Goal: Use online tool/utility: Utilize a website feature to perform a specific function

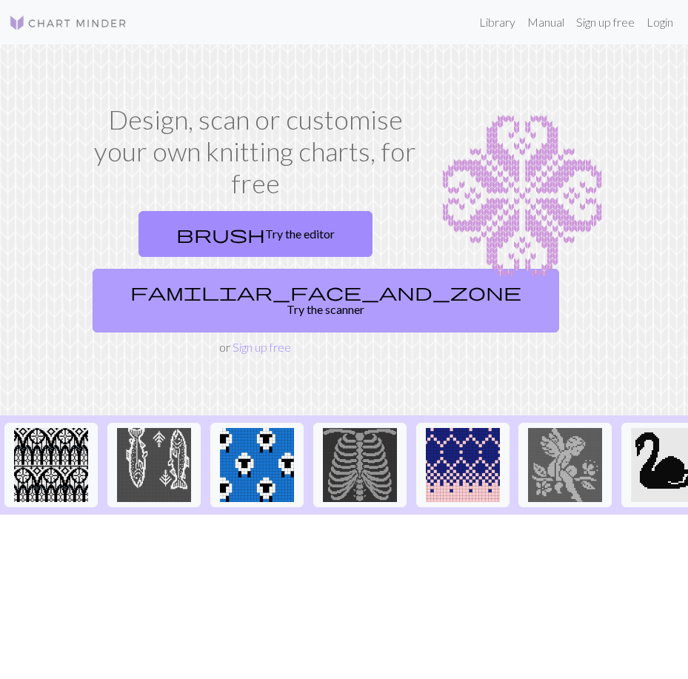
click at [294, 295] on link "familiar_face_and_zone Try the scanner" at bounding box center [326, 301] width 466 height 64
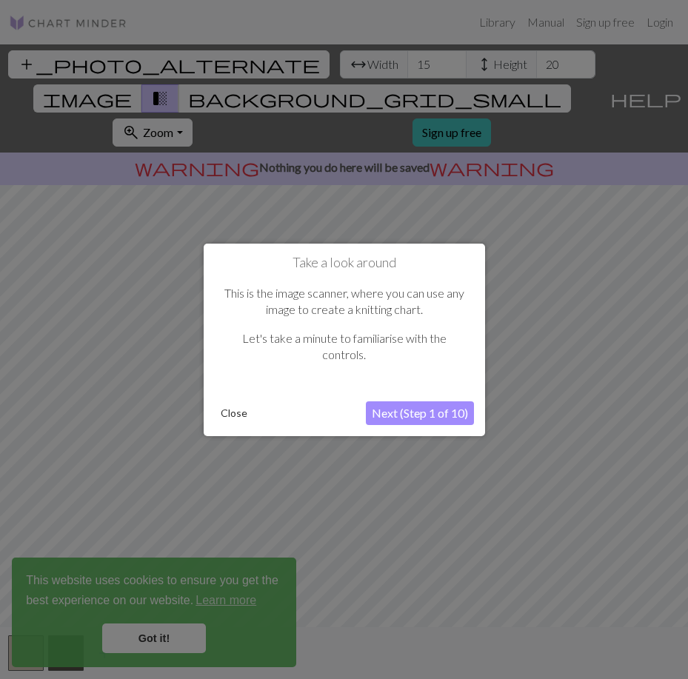
click at [411, 406] on button "Next (Step 1 of 10)" at bounding box center [420, 413] width 108 height 24
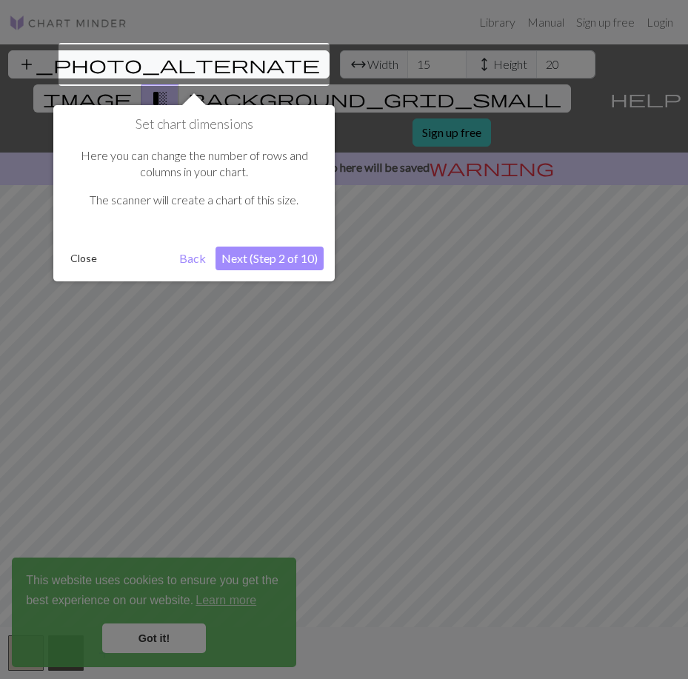
click at [265, 256] on button "Next (Step 2 of 10)" at bounding box center [269, 258] width 108 height 24
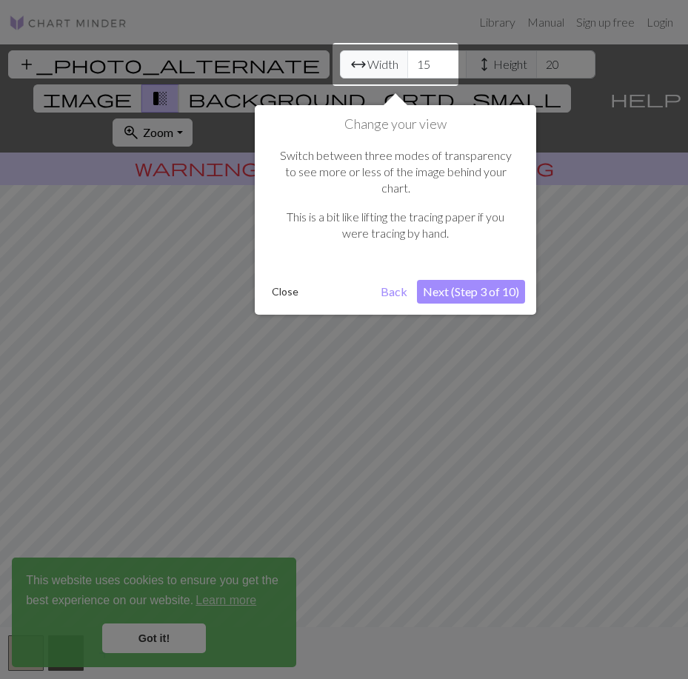
click at [493, 280] on button "Next (Step 3 of 10)" at bounding box center [471, 292] width 108 height 24
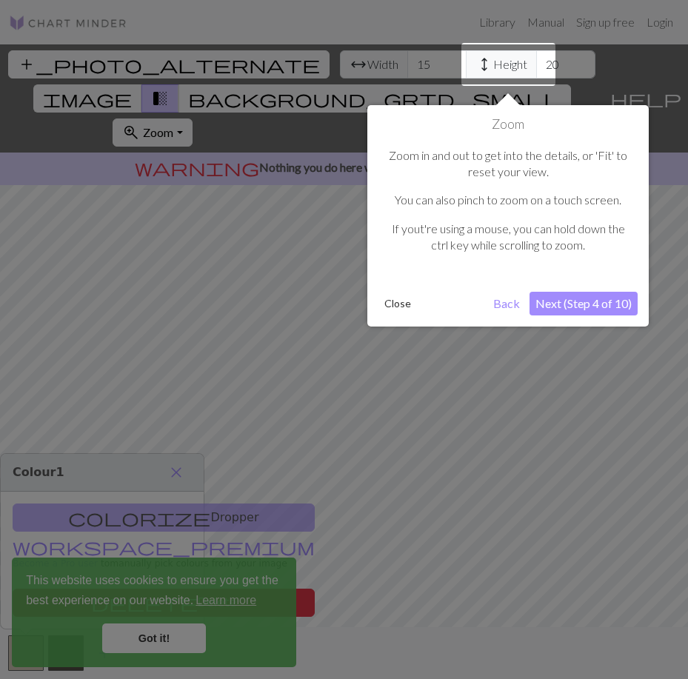
click at [595, 298] on button "Next (Step 4 of 10)" at bounding box center [583, 304] width 108 height 24
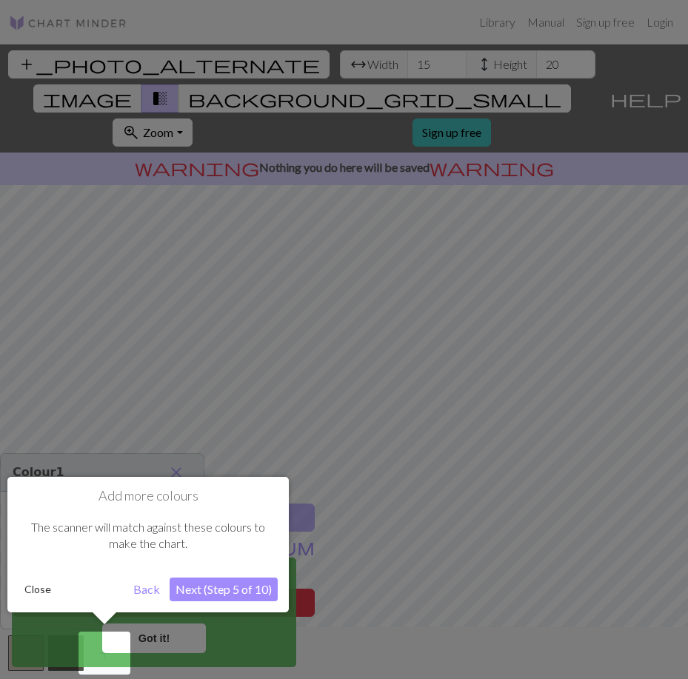
click at [271, 592] on button "Next (Step 5 of 10)" at bounding box center [223, 589] width 108 height 24
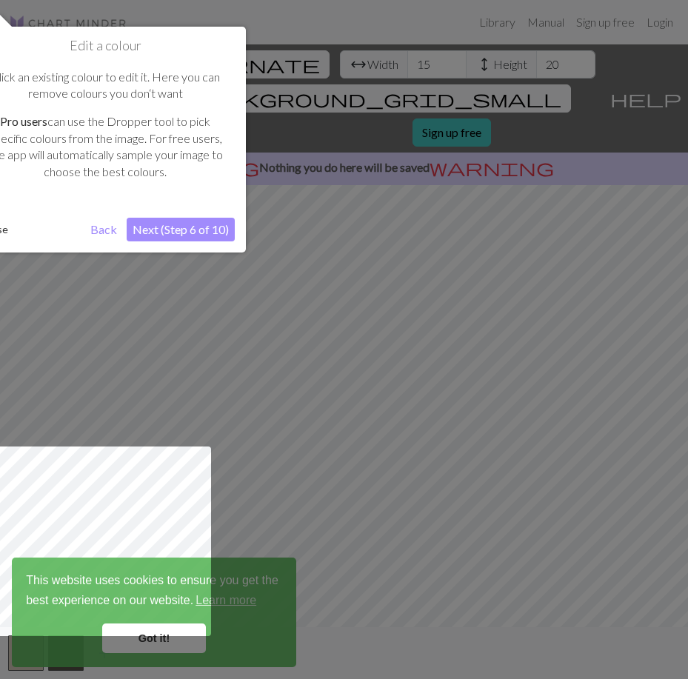
click at [191, 230] on button "Next (Step 6 of 10)" at bounding box center [181, 230] width 108 height 24
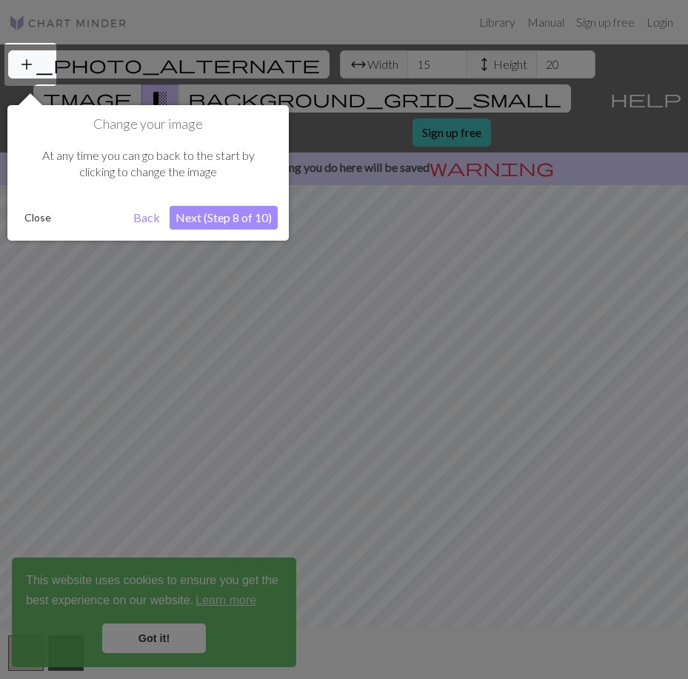
click at [223, 212] on button "Next (Step 8 of 10)" at bounding box center [223, 218] width 108 height 24
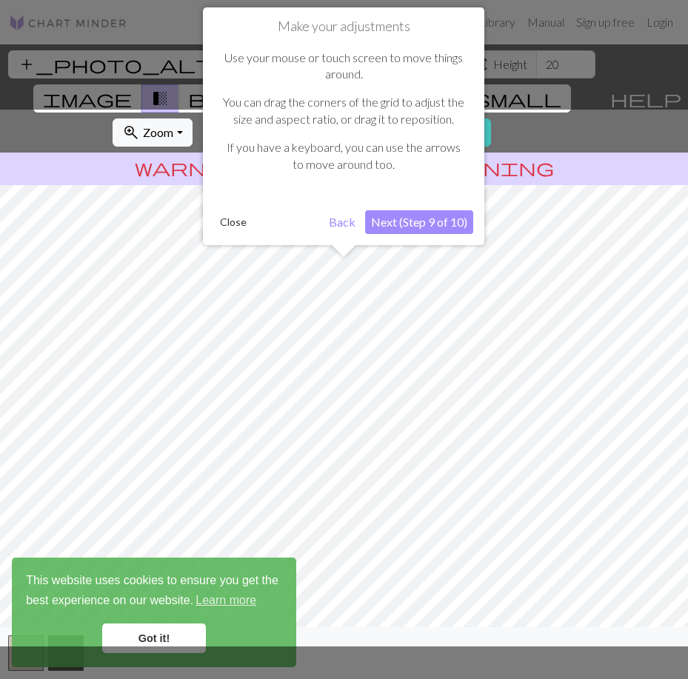
click at [383, 225] on button "Next (Step 9 of 10)" at bounding box center [419, 222] width 108 height 24
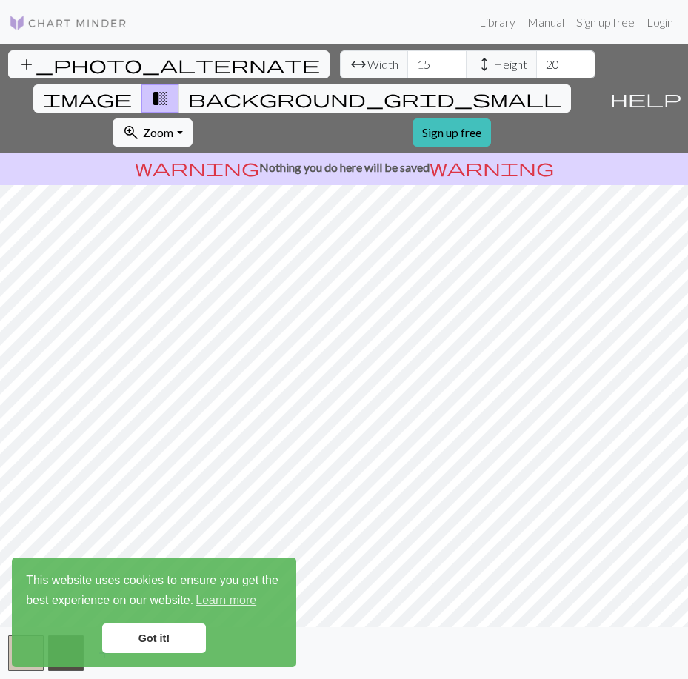
click at [157, 632] on link "Got it!" at bounding box center [154, 638] width 104 height 30
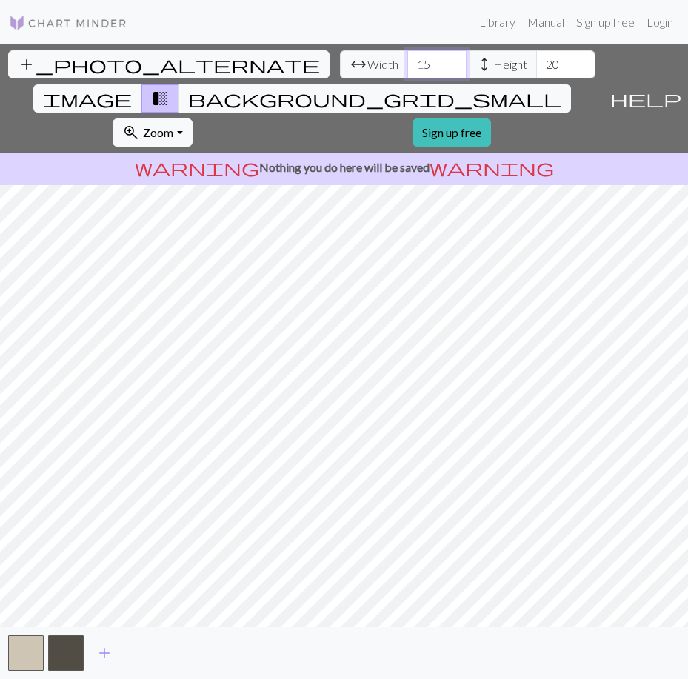
drag, startPoint x: 163, startPoint y: 61, endPoint x: 116, endPoint y: 86, distance: 53.0
click at [116, 85] on div "add_photo_alternate Change image arrow_range Width 15 height Height 20 image tr…" at bounding box center [344, 361] width 688 height 634
type input "500"
drag, startPoint x: 292, startPoint y: 61, endPoint x: 272, endPoint y: 65, distance: 19.6
click at [536, 65] on input "20" at bounding box center [565, 64] width 59 height 28
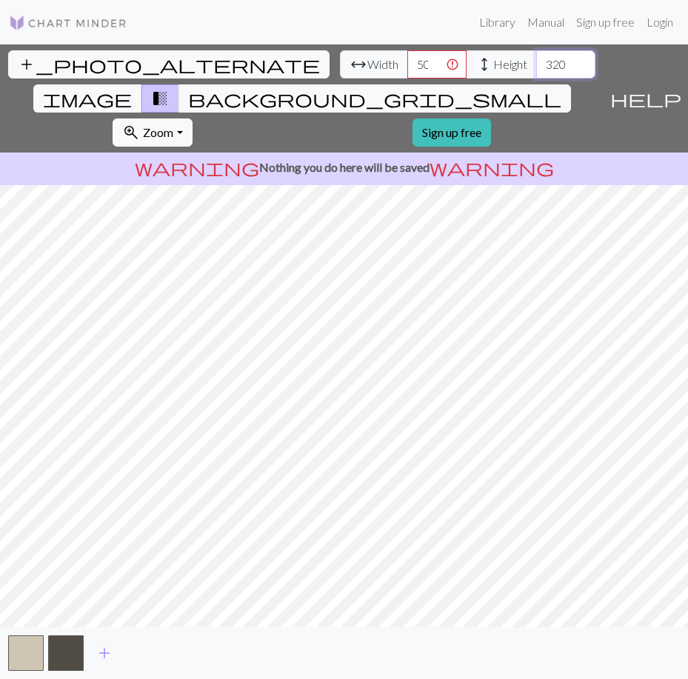
click at [536, 67] on input "320" at bounding box center [565, 64] width 59 height 28
type input "320"
click at [407, 70] on input "499" at bounding box center [436, 64] width 59 height 28
type input "500"
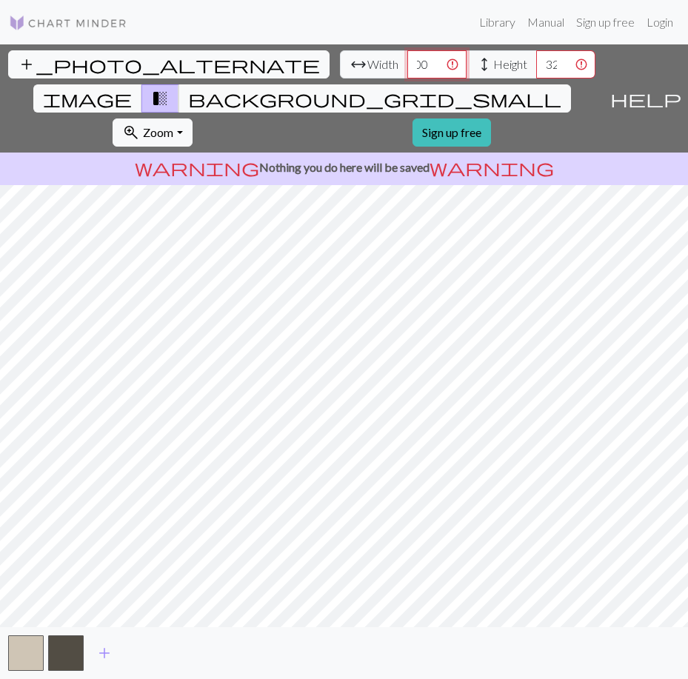
click at [407, 62] on input "500" at bounding box center [436, 64] width 59 height 28
click at [407, 64] on input "500" at bounding box center [436, 64] width 59 height 28
click at [536, 62] on input "320" at bounding box center [565, 64] width 59 height 28
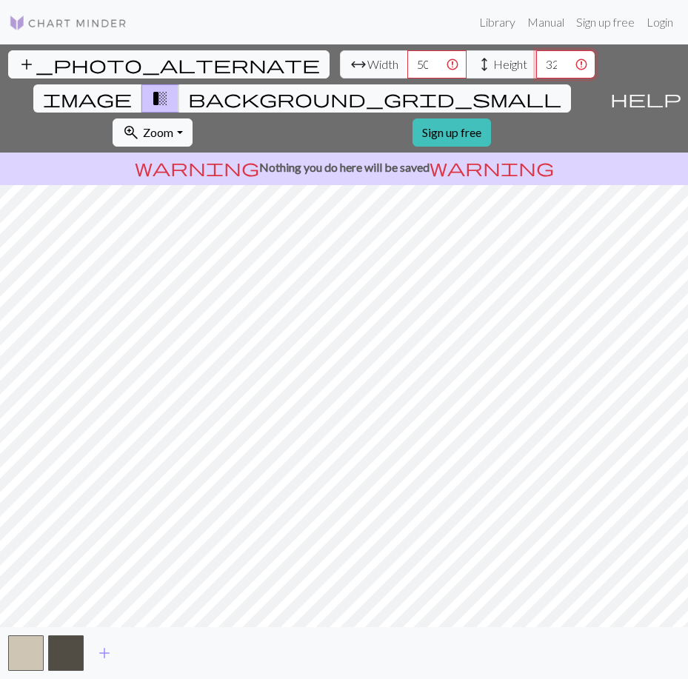
click at [536, 62] on input "320" at bounding box center [565, 64] width 59 height 28
click at [431, 88] on span "background_grid_small" at bounding box center [374, 98] width 373 height 21
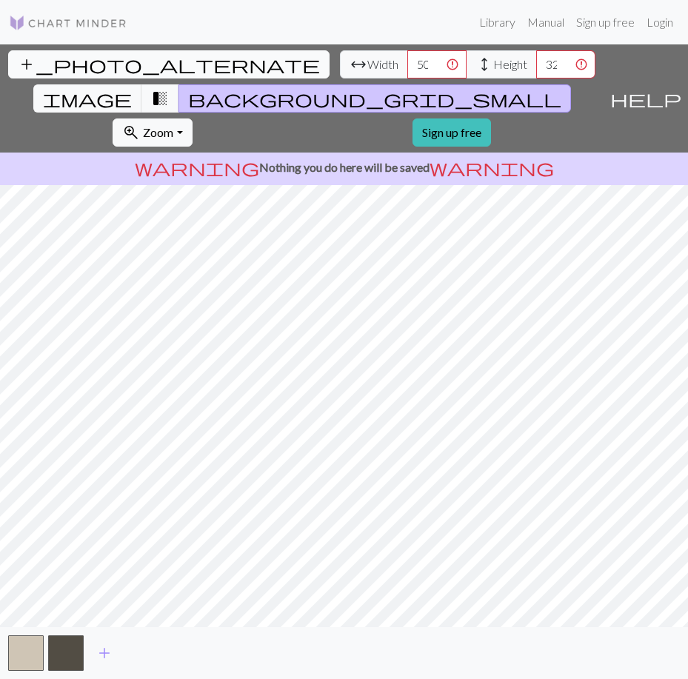
click at [38, 72] on span "add_photo_alternate" at bounding box center [169, 64] width 302 height 21
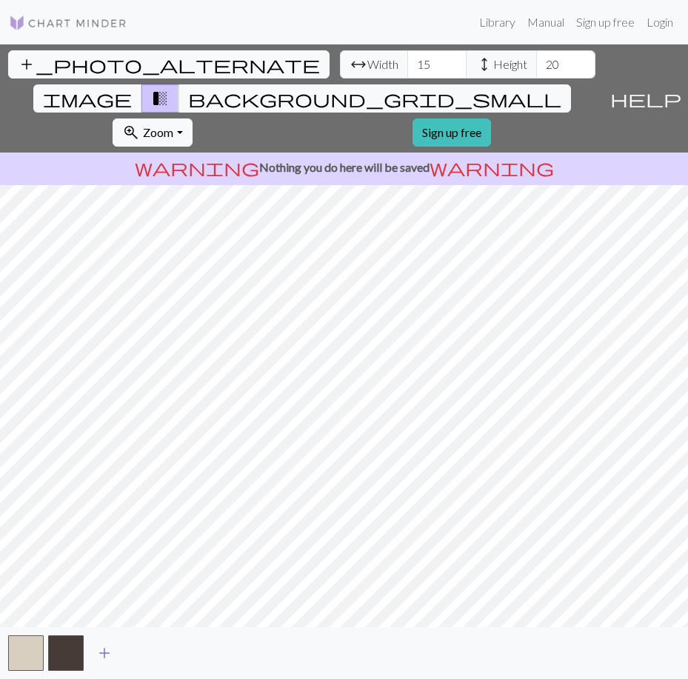
click at [94, 656] on button "add" at bounding box center [104, 653] width 37 height 28
click at [143, 654] on span "add" at bounding box center [144, 652] width 18 height 21
click at [195, 652] on button "add" at bounding box center [184, 653] width 37 height 28
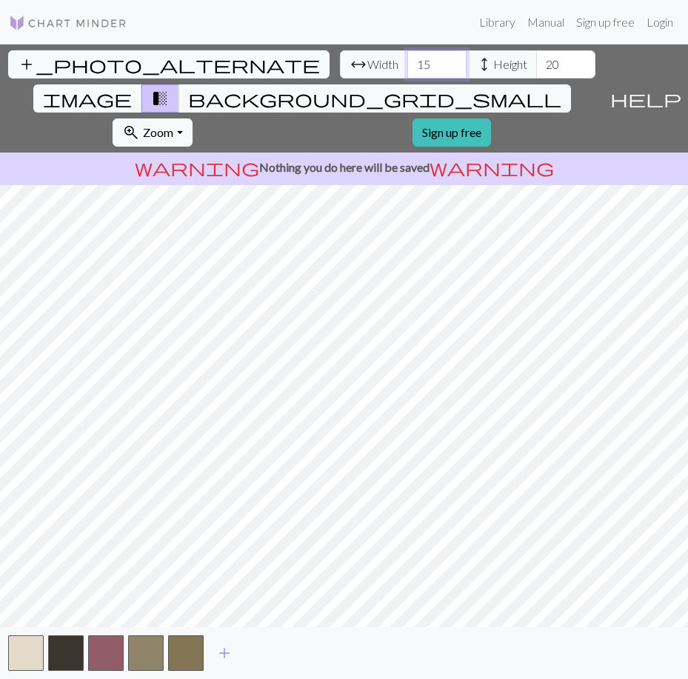
click at [407, 67] on input "15" at bounding box center [436, 64] width 59 height 28
click at [407, 61] on input "16" at bounding box center [436, 64] width 59 height 28
click at [407, 61] on input "17" at bounding box center [436, 64] width 59 height 28
click at [407, 61] on input "18" at bounding box center [436, 64] width 59 height 28
click at [407, 61] on input "19" at bounding box center [436, 64] width 59 height 28
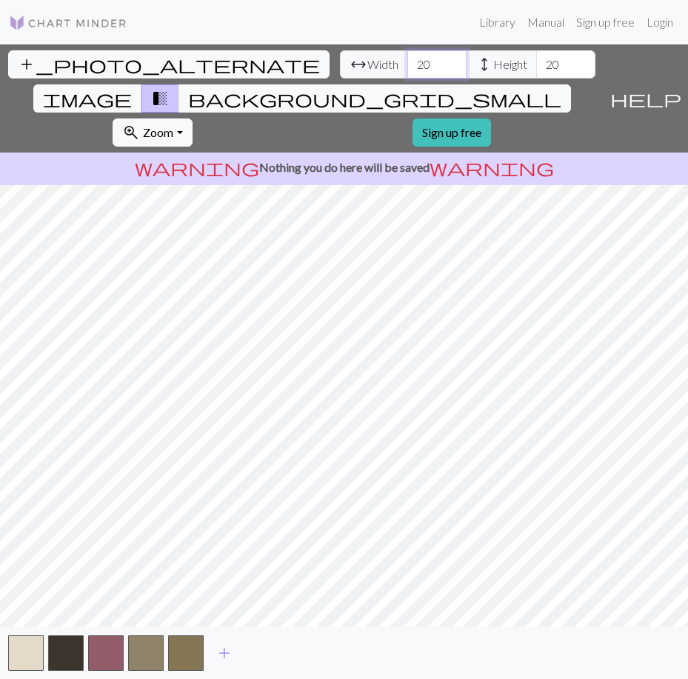
click at [407, 61] on input "20" at bounding box center [436, 64] width 59 height 28
click at [407, 61] on input "21" at bounding box center [436, 64] width 59 height 28
click at [407, 61] on input "22" at bounding box center [436, 64] width 59 height 28
click at [407, 61] on input "23" at bounding box center [436, 64] width 59 height 28
click at [407, 61] on input "24" at bounding box center [436, 64] width 59 height 28
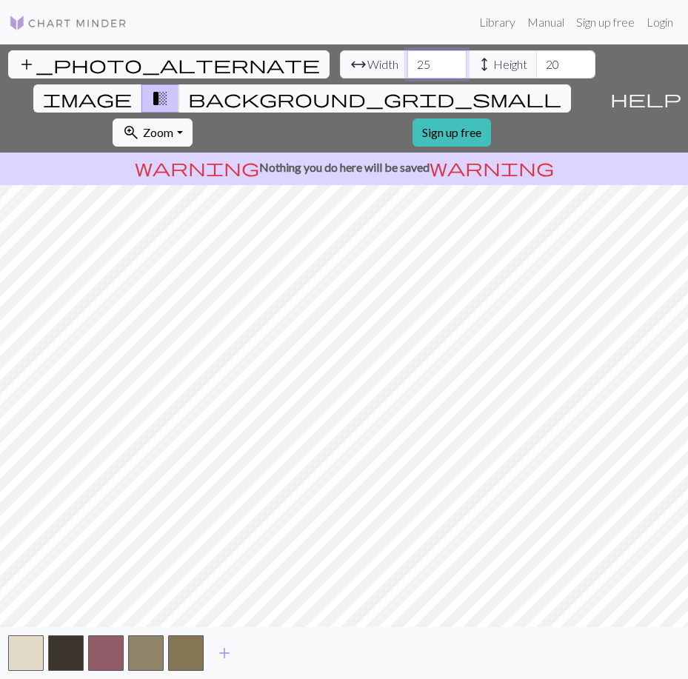
click at [407, 61] on input "25" at bounding box center [436, 64] width 59 height 28
click at [407, 61] on input "26" at bounding box center [436, 64] width 59 height 28
click at [407, 61] on input "27" at bounding box center [436, 64] width 59 height 28
click at [407, 61] on input "28" at bounding box center [436, 64] width 59 height 28
click at [407, 61] on input "29" at bounding box center [436, 64] width 59 height 28
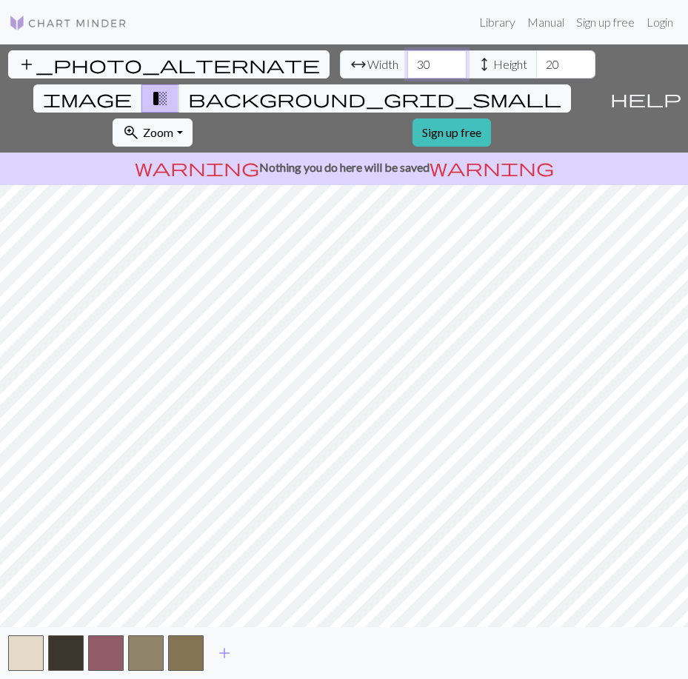
click at [407, 61] on input "30" at bounding box center [436, 64] width 59 height 28
click at [407, 61] on input "31" at bounding box center [436, 64] width 59 height 28
click at [407, 61] on input "32" at bounding box center [436, 64] width 59 height 28
click at [407, 61] on input "33" at bounding box center [436, 64] width 59 height 28
click at [407, 61] on input "34" at bounding box center [436, 64] width 59 height 28
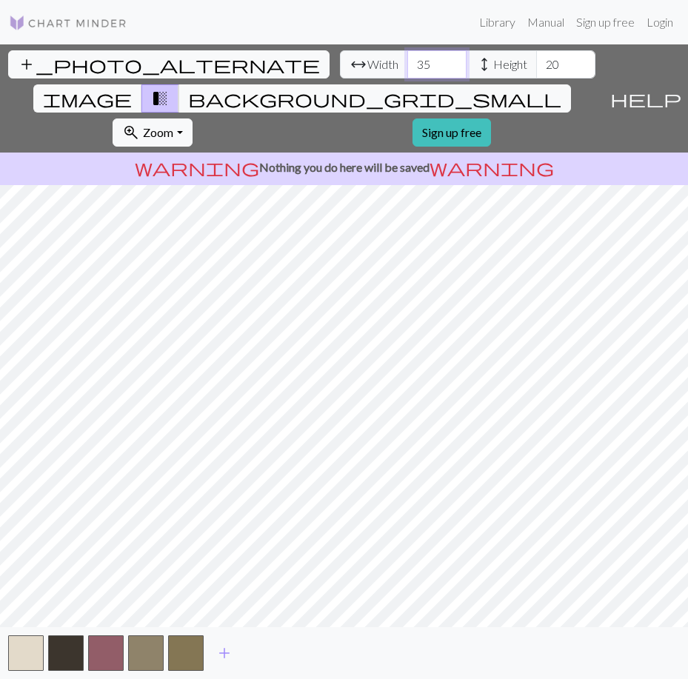
click at [407, 61] on input "35" at bounding box center [436, 64] width 59 height 28
click at [407, 61] on input "36" at bounding box center [436, 64] width 59 height 28
click at [407, 61] on input "37" at bounding box center [436, 64] width 59 height 28
click at [407, 61] on input "38" at bounding box center [436, 64] width 59 height 28
click at [407, 61] on input "39" at bounding box center [436, 64] width 59 height 28
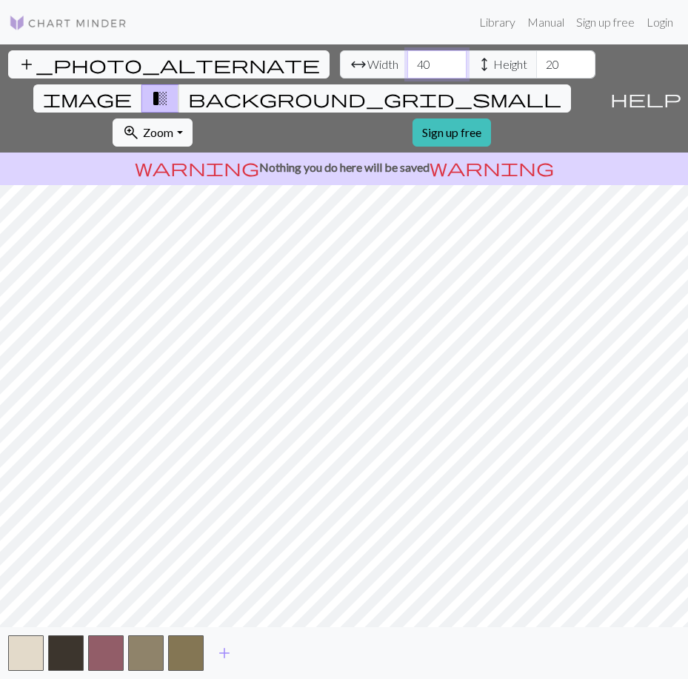
click at [407, 61] on input "40" at bounding box center [436, 64] width 59 height 28
click at [407, 61] on input "41" at bounding box center [436, 64] width 59 height 28
click at [407, 61] on input "42" at bounding box center [436, 64] width 59 height 28
click at [407, 61] on input "43" at bounding box center [436, 64] width 59 height 28
click at [407, 61] on input "44" at bounding box center [436, 64] width 59 height 28
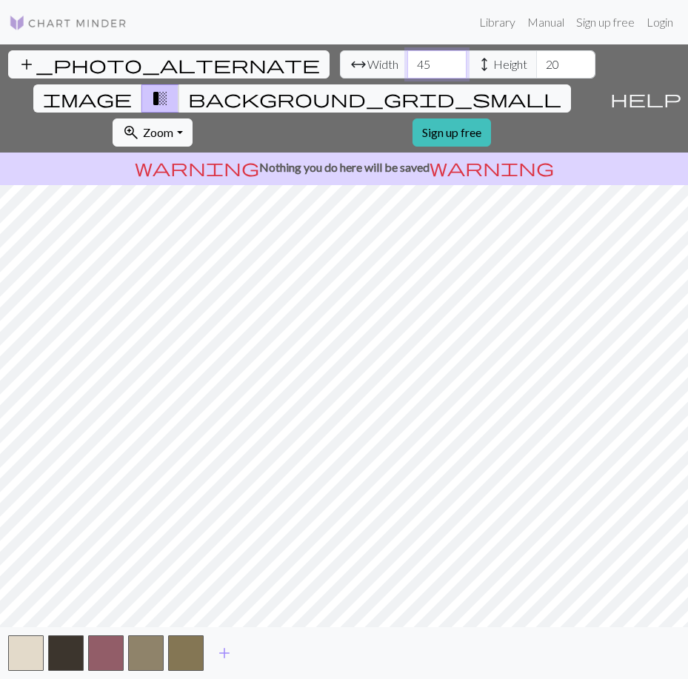
click at [407, 61] on input "45" at bounding box center [436, 64] width 59 height 28
click at [407, 61] on input "46" at bounding box center [436, 64] width 59 height 28
click at [407, 61] on input "47" at bounding box center [436, 64] width 59 height 28
click at [407, 61] on input "48" at bounding box center [436, 64] width 59 height 28
click at [407, 61] on input "49" at bounding box center [436, 64] width 59 height 28
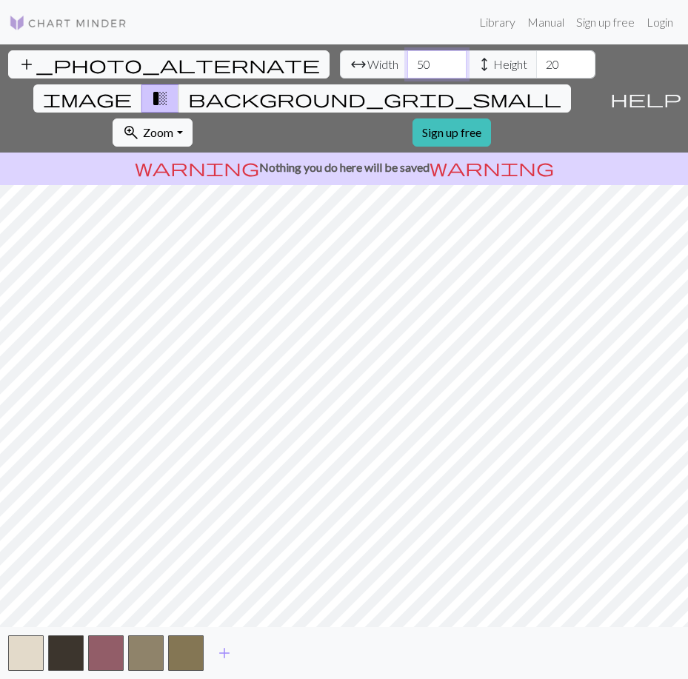
click at [407, 61] on input "50" at bounding box center [436, 64] width 59 height 28
type input "51"
click at [407, 61] on input "51" at bounding box center [436, 64] width 59 height 28
click at [536, 58] on input "21" at bounding box center [565, 64] width 59 height 28
click at [536, 58] on input "22" at bounding box center [565, 64] width 59 height 28
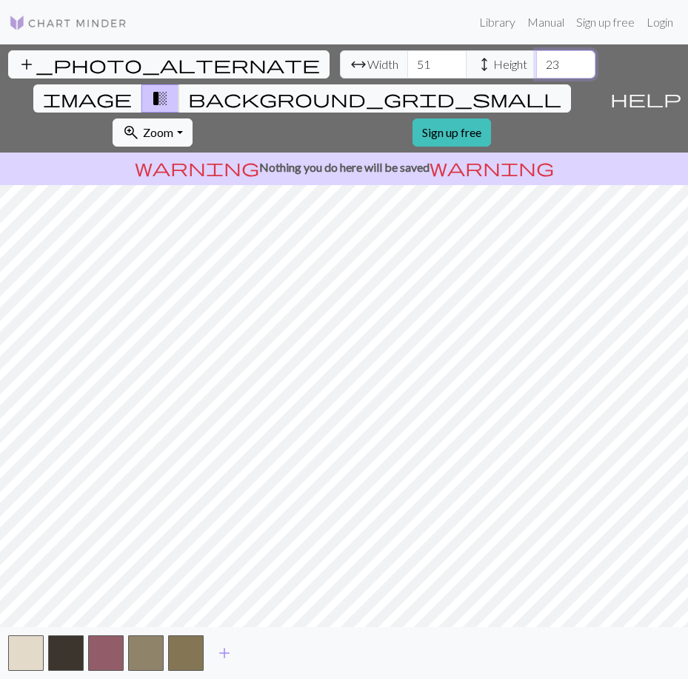
click at [536, 58] on input "23" at bounding box center [565, 64] width 59 height 28
click at [536, 58] on input "24" at bounding box center [565, 64] width 59 height 28
drag, startPoint x: 292, startPoint y: 64, endPoint x: 264, endPoint y: 67, distance: 28.3
click at [536, 67] on input "24" at bounding box center [565, 64] width 59 height 28
type input "100"
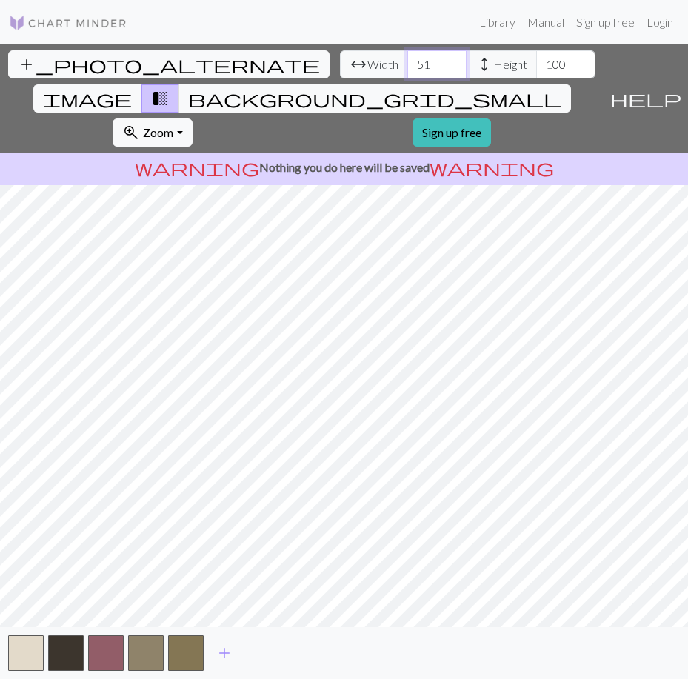
drag, startPoint x: 154, startPoint y: 68, endPoint x: 112, endPoint y: 71, distance: 42.3
click at [340, 71] on div "arrow_range Width 51 height Height 100" at bounding box center [467, 64] width 255 height 28
drag, startPoint x: 167, startPoint y: 70, endPoint x: 132, endPoint y: 75, distance: 34.6
click at [340, 75] on div "arrow_range Width 100 height Height 100" at bounding box center [467, 64] width 255 height 28
type input "200"
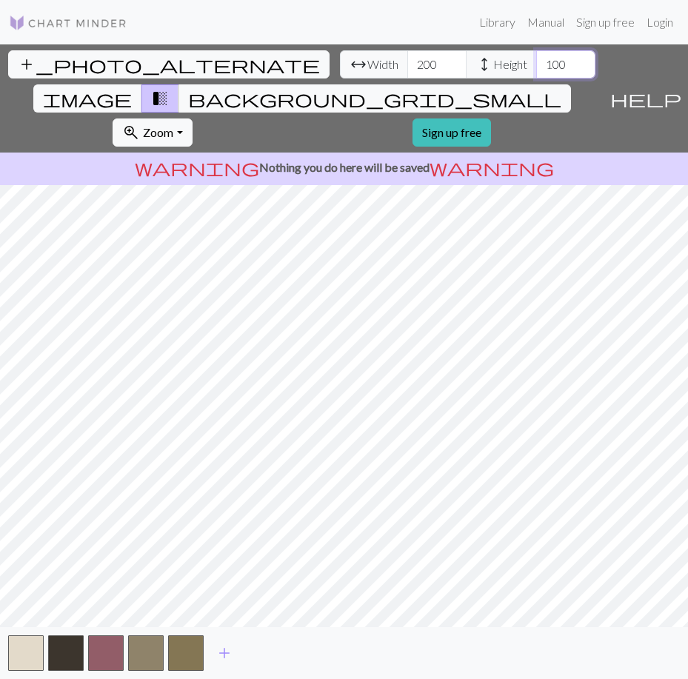
click at [536, 67] on input "100" at bounding box center [565, 64] width 59 height 28
click at [536, 61] on input "100" at bounding box center [565, 64] width 59 height 28
click at [536, 70] on input "001" at bounding box center [565, 64] width 59 height 28
type input "200"
click at [407, 67] on input "200" at bounding box center [436, 64] width 59 height 28
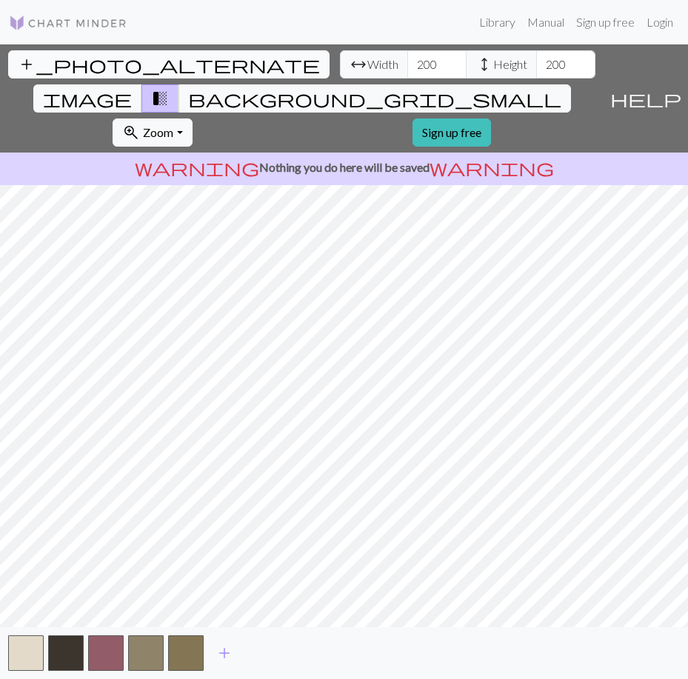
click at [44, 64] on button "add_photo_alternate Change image" at bounding box center [168, 64] width 321 height 28
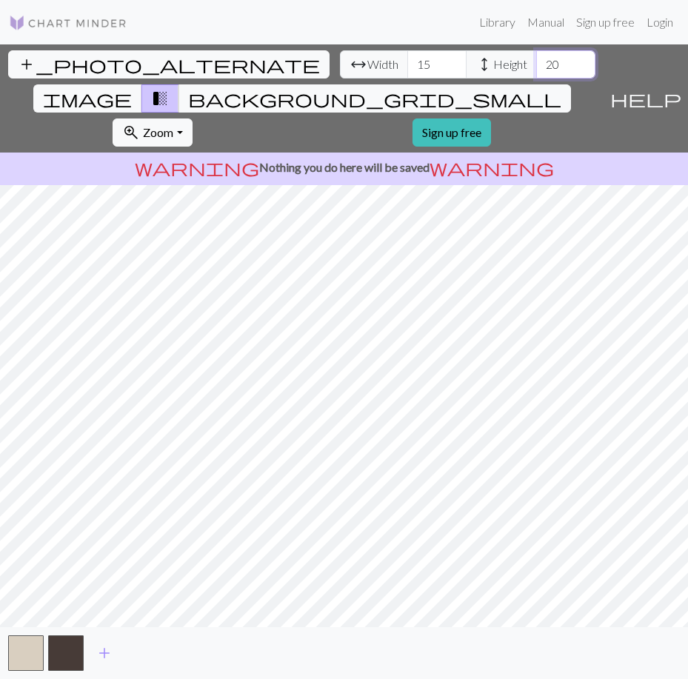
drag, startPoint x: 289, startPoint y: 67, endPoint x: 230, endPoint y: 76, distance: 60.0
click at [340, 76] on div "arrow_range Width 15 height Height 20" at bounding box center [467, 64] width 255 height 28
drag, startPoint x: 289, startPoint y: 66, endPoint x: 258, endPoint y: 68, distance: 31.9
click at [340, 68] on div "arrow_range Width 15 height Height 30" at bounding box center [467, 64] width 255 height 28
drag, startPoint x: 168, startPoint y: 65, endPoint x: 137, endPoint y: 71, distance: 31.6
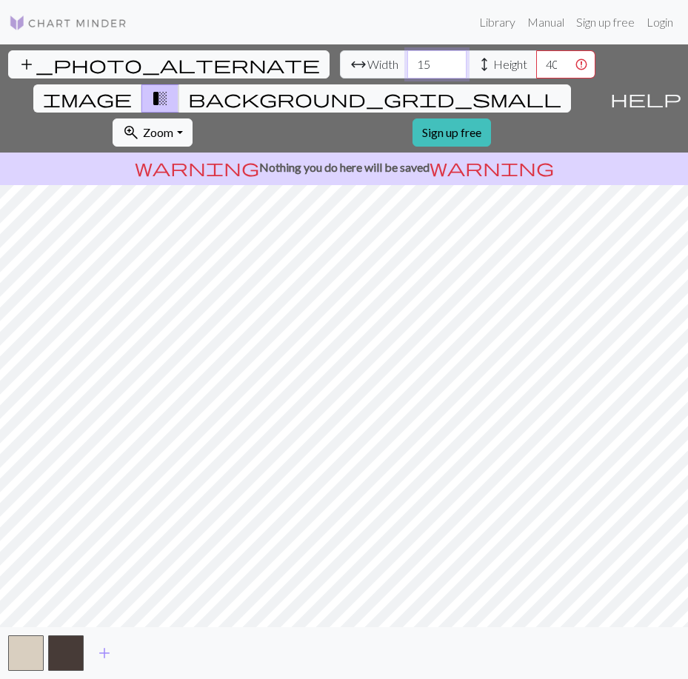
click at [407, 71] on input "15" at bounding box center [436, 64] width 59 height 28
drag, startPoint x: 286, startPoint y: 68, endPoint x: 275, endPoint y: 68, distance: 10.4
click at [536, 68] on input "399" at bounding box center [565, 64] width 59 height 28
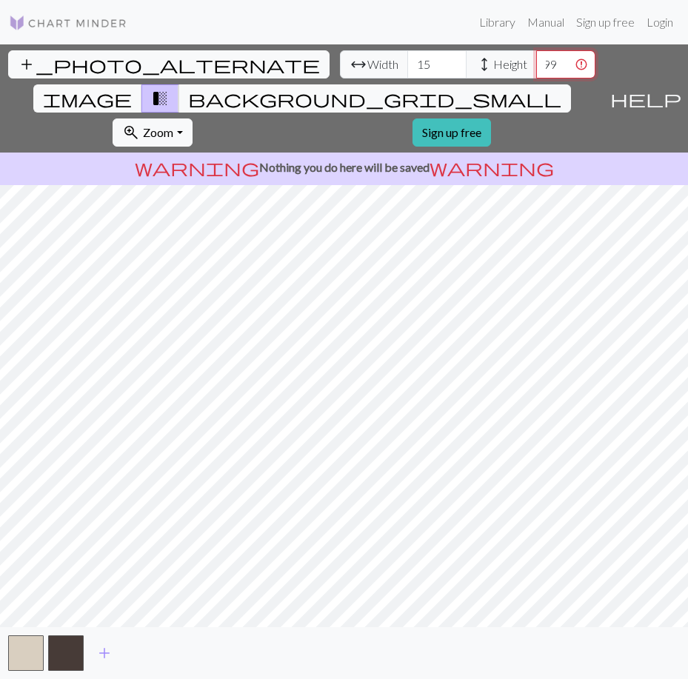
click at [536, 68] on input "399" at bounding box center [565, 64] width 59 height 28
type input "300"
click at [407, 63] on input "15" at bounding box center [436, 64] width 59 height 28
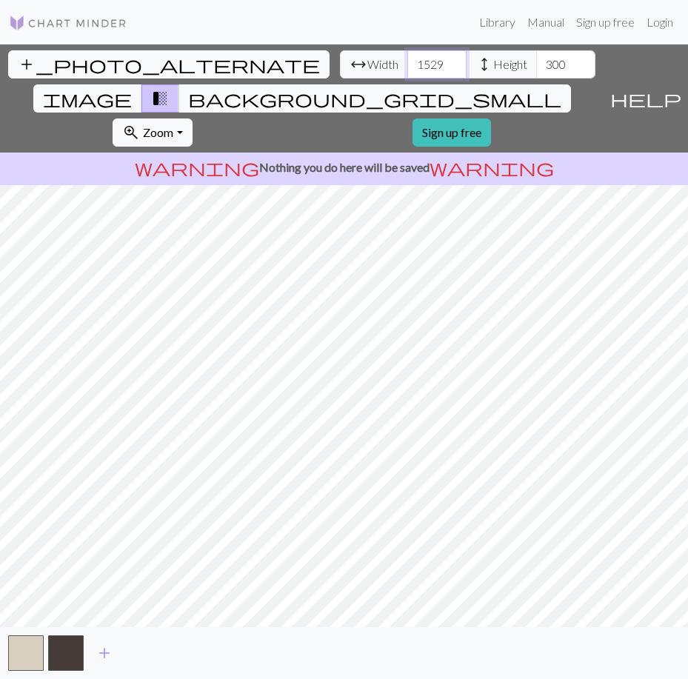
click at [407, 68] on input "1529" at bounding box center [436, 64] width 59 height 28
click at [407, 68] on input "1528" at bounding box center [436, 64] width 59 height 28
click at [407, 67] on input "1527" at bounding box center [436, 64] width 59 height 28
click at [407, 67] on input "1526" at bounding box center [436, 64] width 59 height 28
click at [407, 70] on input "1526" at bounding box center [436, 64] width 59 height 28
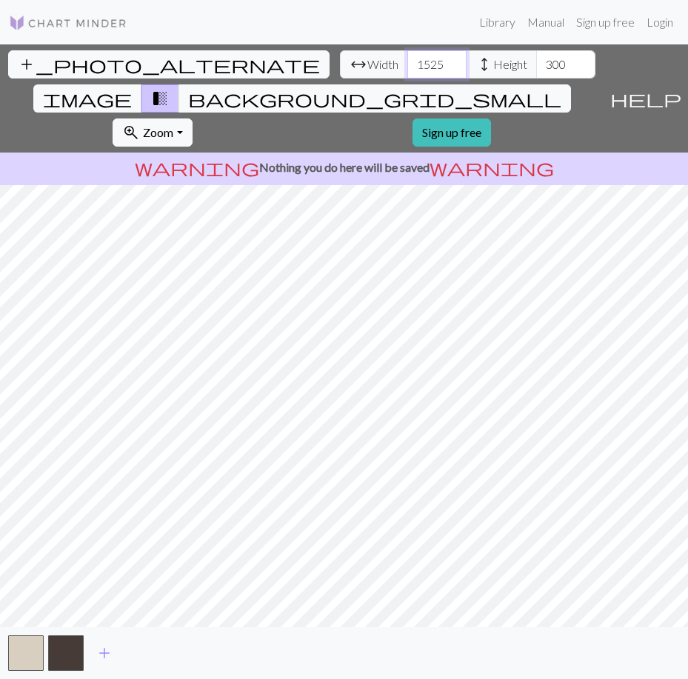
click at [407, 67] on input "1525" at bounding box center [436, 64] width 59 height 28
click at [407, 66] on input "1524" at bounding box center [436, 64] width 59 height 28
click at [407, 67] on input "1523" at bounding box center [436, 64] width 59 height 28
click at [407, 67] on input "1522" at bounding box center [436, 64] width 59 height 28
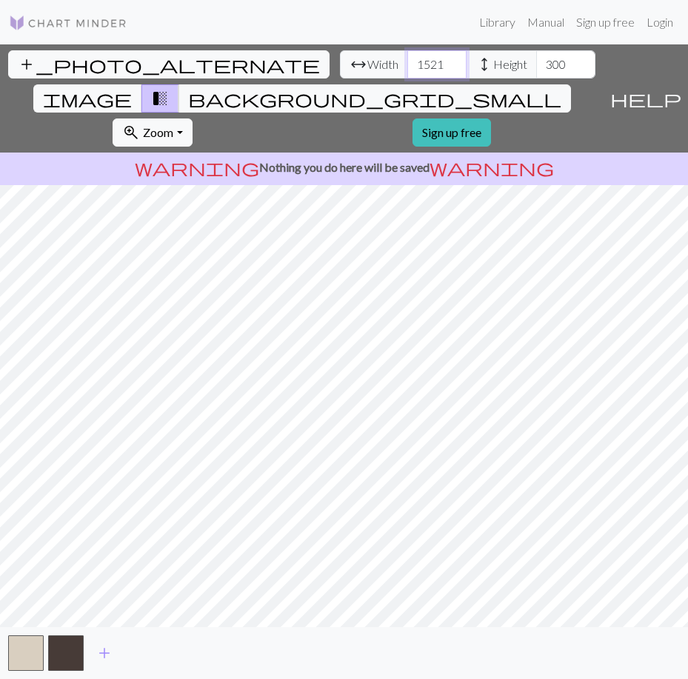
click at [407, 67] on input "1521" at bounding box center [436, 64] width 59 height 28
click at [407, 65] on input "1521" at bounding box center [436, 64] width 59 height 28
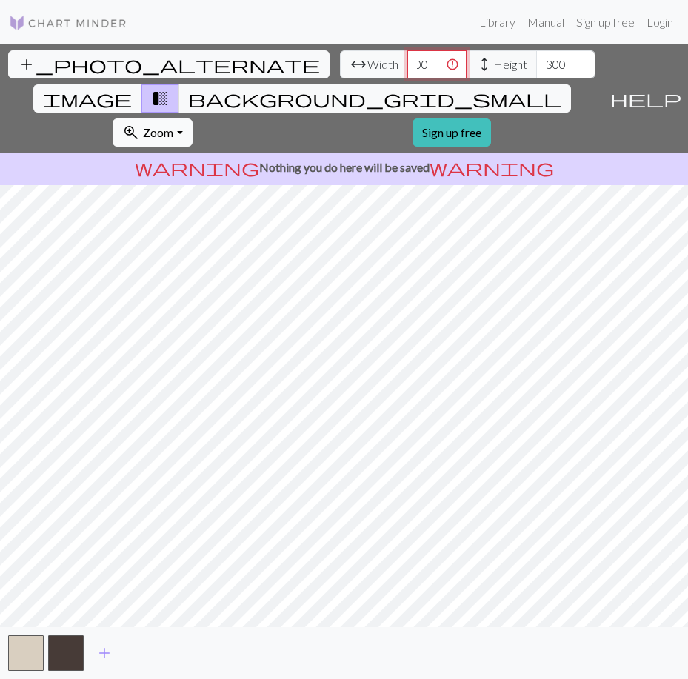
type input "300"
click at [110, 656] on span "add" at bounding box center [104, 652] width 18 height 21
click at [192, 118] on button "zoom_in Zoom Zoom" at bounding box center [151, 132] width 79 height 28
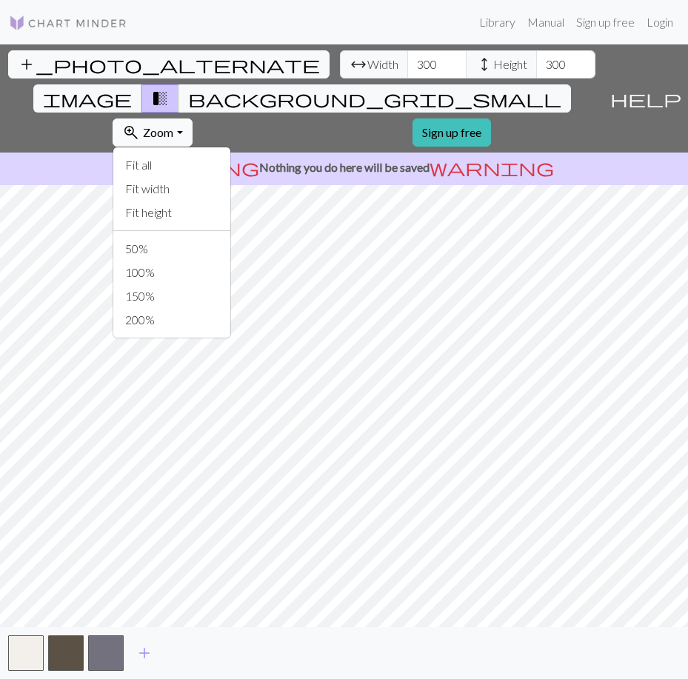
click at [104, 649] on button "button" at bounding box center [106, 653] width 36 height 36
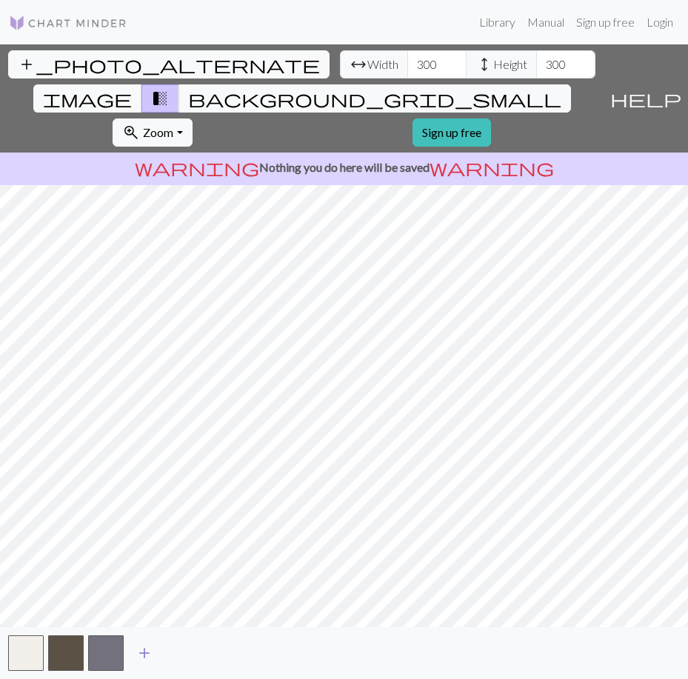
click at [149, 647] on span "add" at bounding box center [144, 652] width 18 height 21
click at [186, 656] on span "add" at bounding box center [184, 652] width 18 height 21
click at [226, 654] on span "add" at bounding box center [224, 652] width 18 height 21
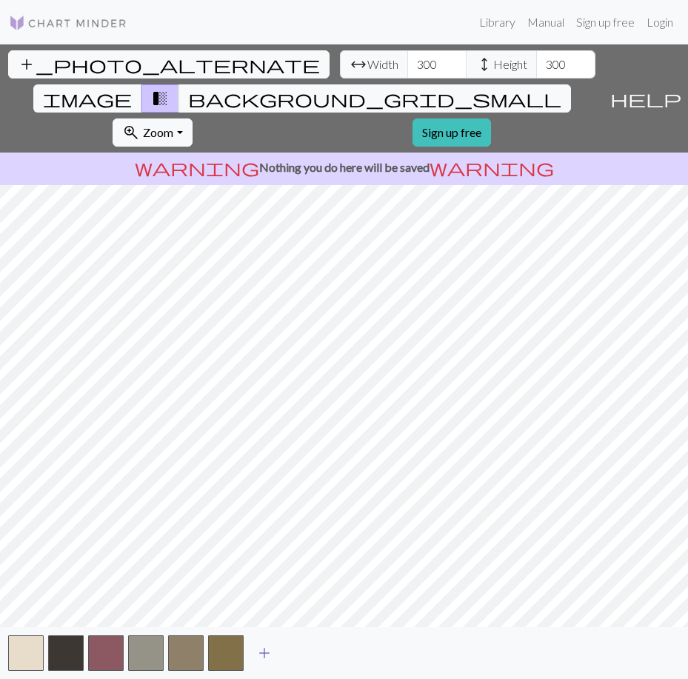
click at [260, 652] on span "add" at bounding box center [264, 652] width 18 height 21
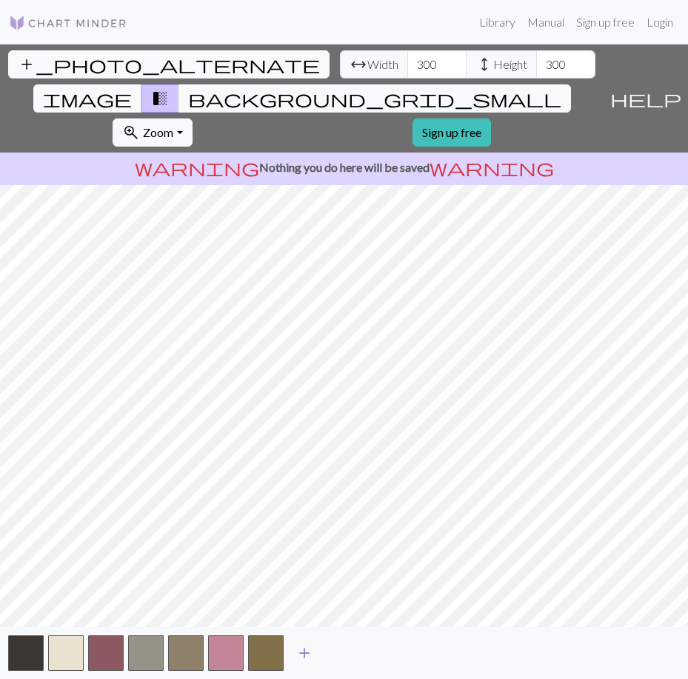
click at [306, 653] on span "add" at bounding box center [304, 652] width 18 height 21
